Goal: Go to known website: Access a specific website the user already knows

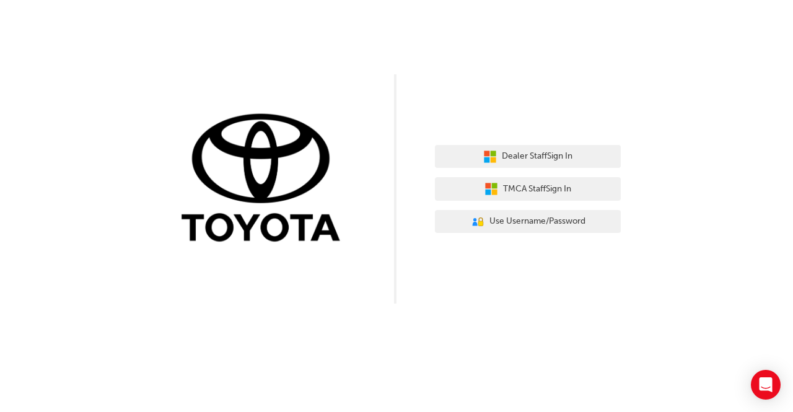
click at [467, 349] on div "Dealer Staff Sign In TMCA Staff Sign In User Authentication Icon - Blue Person,…" at bounding box center [396, 206] width 793 height 412
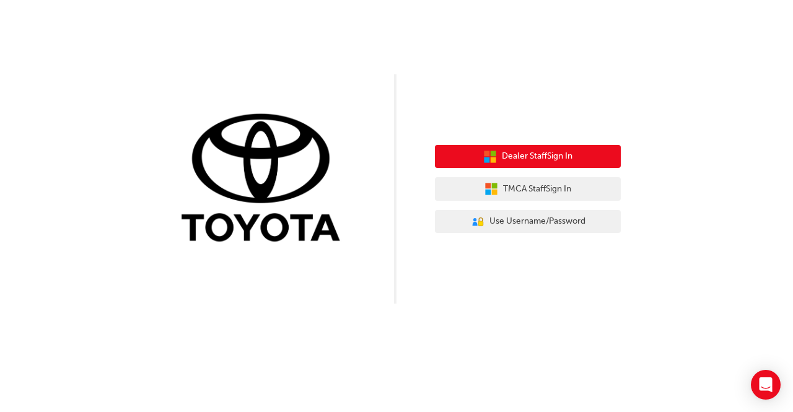
click at [550, 158] on span "Dealer Staff Sign In" at bounding box center [537, 156] width 71 height 14
